Goal: Task Accomplishment & Management: Use online tool/utility

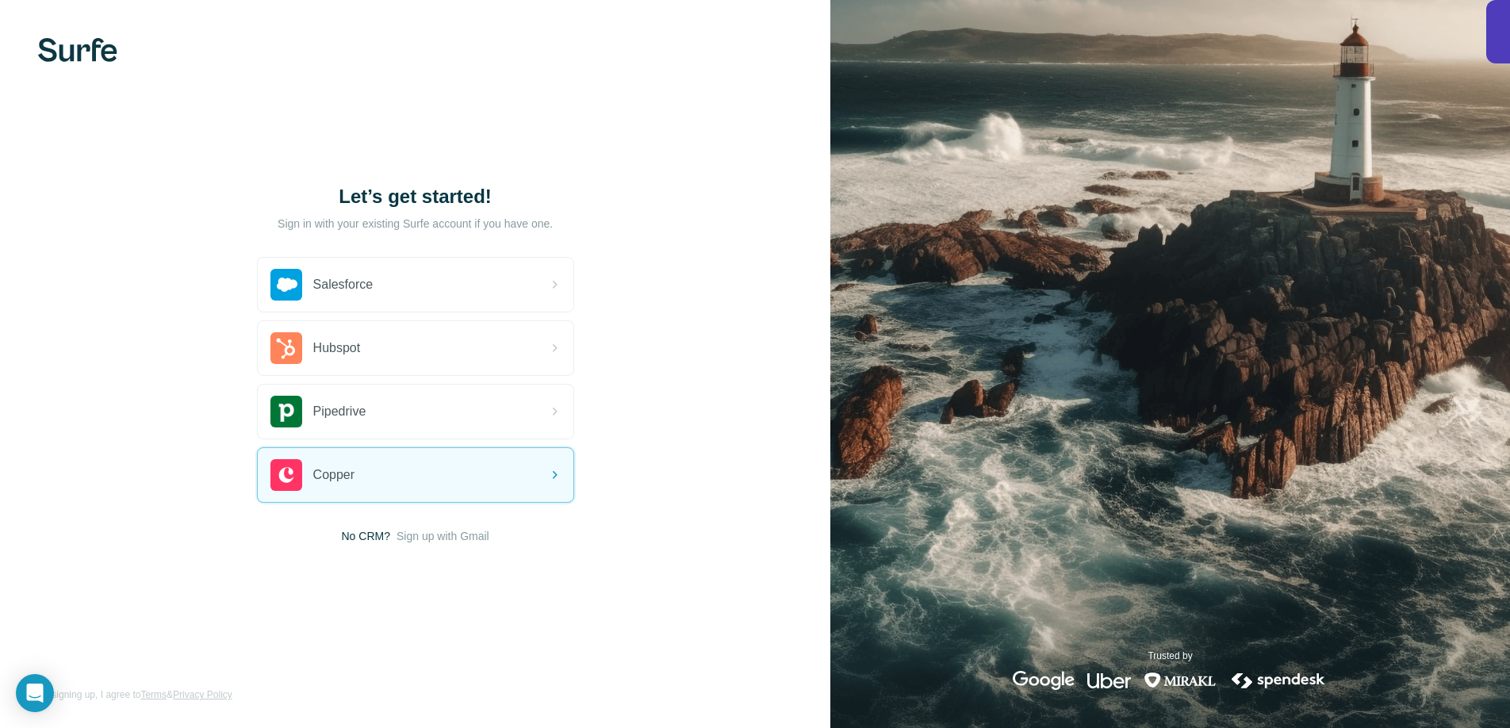
click at [691, 132] on div "Let’s get started! Sign in with your existing Surfe account if you have one. Sa…" at bounding box center [415, 364] width 830 height 728
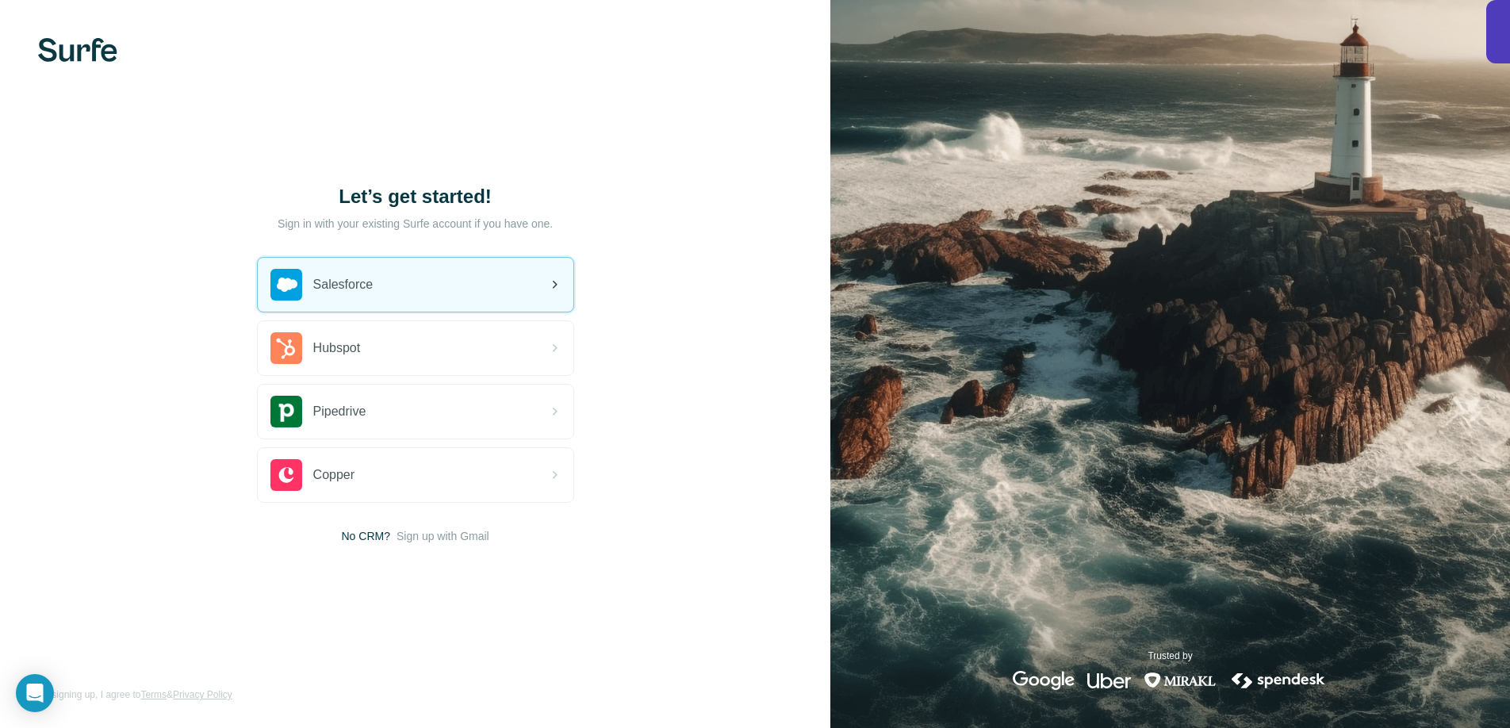
click at [380, 294] on div "Salesforce" at bounding box center [416, 285] width 316 height 54
click at [406, 292] on div "Salesforce" at bounding box center [416, 285] width 316 height 54
